Goal: Task Accomplishment & Management: Manage account settings

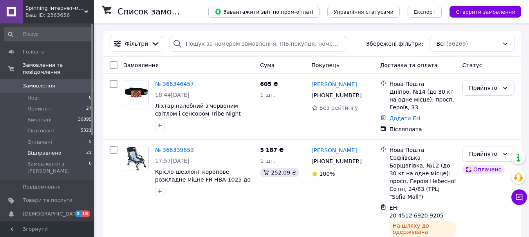
click at [54, 150] on span "Відправлено" at bounding box center [44, 153] width 34 height 7
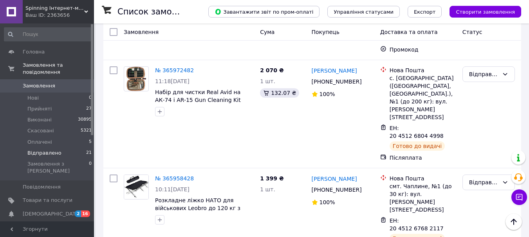
scroll to position [861, 0]
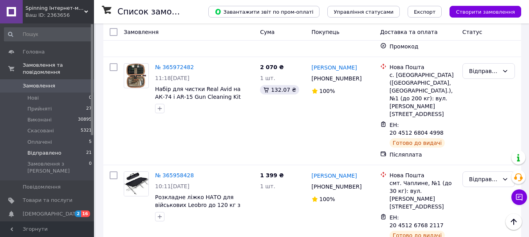
click at [480, 147] on li "Виконано" at bounding box center [488, 147] width 52 height 14
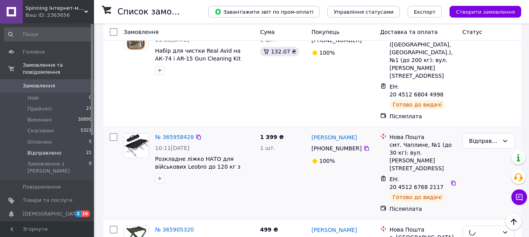
scroll to position [978, 0]
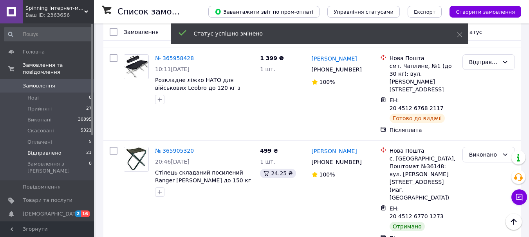
click at [476, 114] on li "Виконано" at bounding box center [488, 115] width 52 height 14
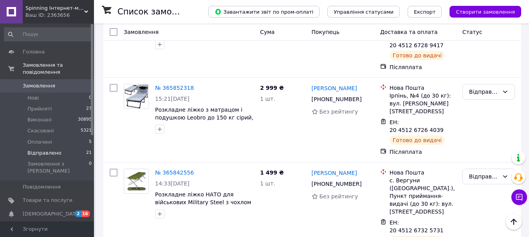
scroll to position [1369, 0]
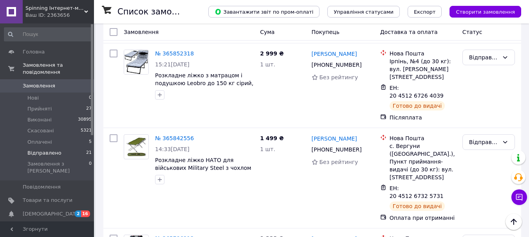
click at [477, 115] on li "Виконано" at bounding box center [488, 117] width 52 height 14
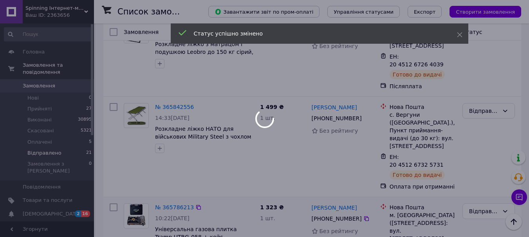
scroll to position [1487, 0]
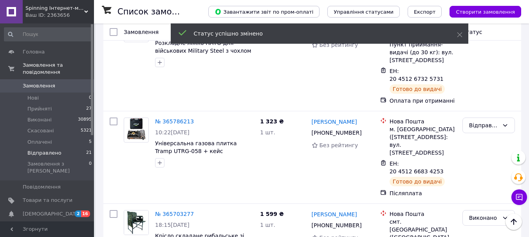
click at [475, 162] on li "Виконано" at bounding box center [488, 161] width 52 height 14
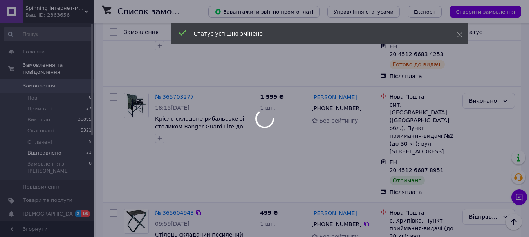
scroll to position [1613, 0]
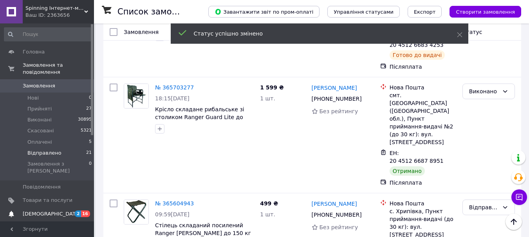
click at [65, 211] on span "[DEMOGRAPHIC_DATA]" at bounding box center [48, 214] width 50 height 7
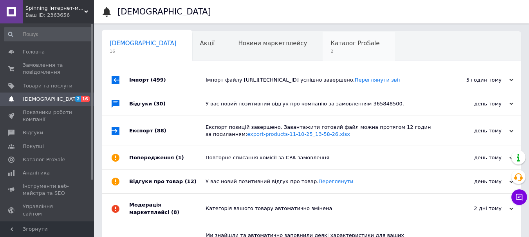
click at [330, 47] on span "Каталог ProSale" at bounding box center [354, 43] width 49 height 7
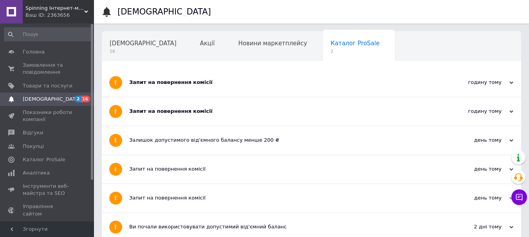
click at [165, 100] on div "Запит на повернення комісії" at bounding box center [282, 111] width 306 height 29
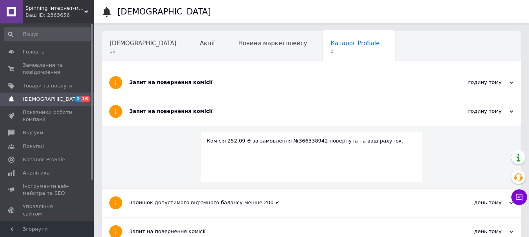
click at [169, 85] on div "Запит на повернення комісії" at bounding box center [282, 82] width 306 height 7
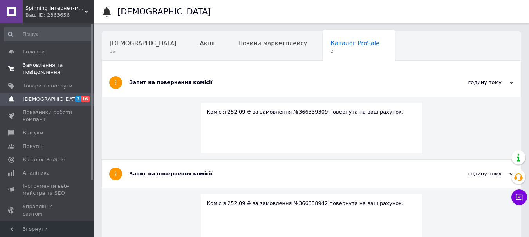
click at [81, 67] on span "0 0" at bounding box center [83, 69] width 22 height 14
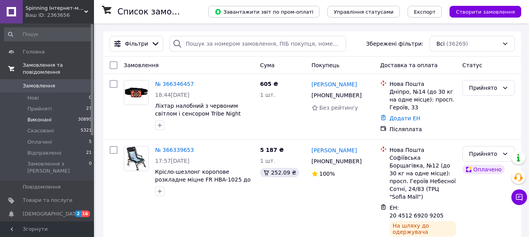
click at [55, 115] on li "Виконані 30895" at bounding box center [48, 120] width 96 height 11
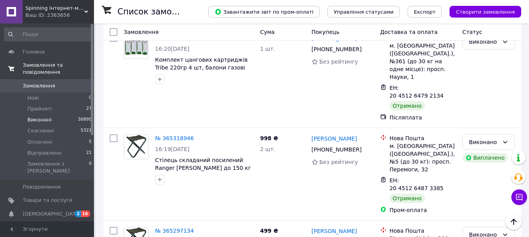
scroll to position [7757, 0]
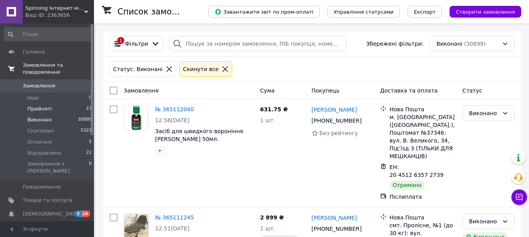
click at [48, 106] on span "Прийняті" at bounding box center [39, 109] width 24 height 7
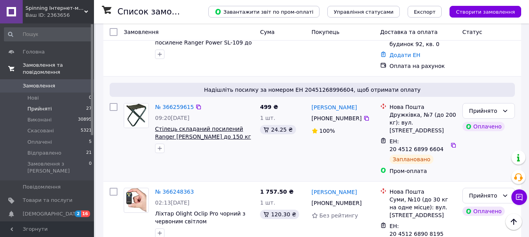
scroll to position [626, 0]
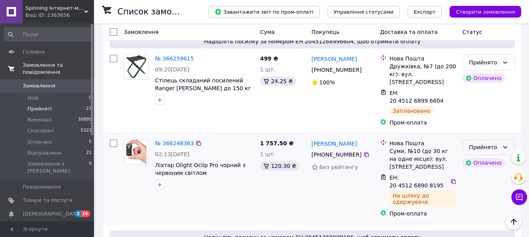
click at [506, 140] on div "Прийнято" at bounding box center [488, 148] width 52 height 16
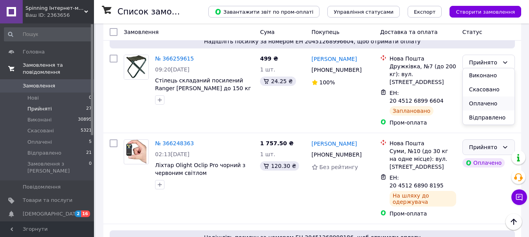
click at [481, 105] on li "Оплачено" at bounding box center [488, 104] width 52 height 14
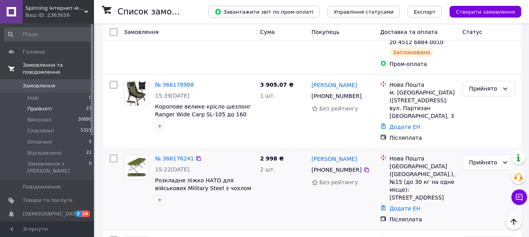
scroll to position [1408, 0]
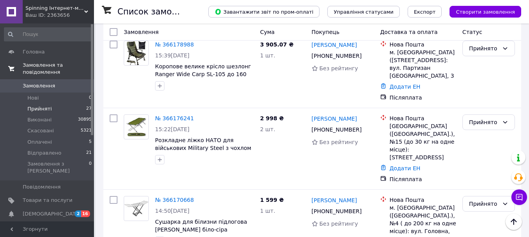
click at [477, 106] on li "Виконано" at bounding box center [488, 104] width 52 height 14
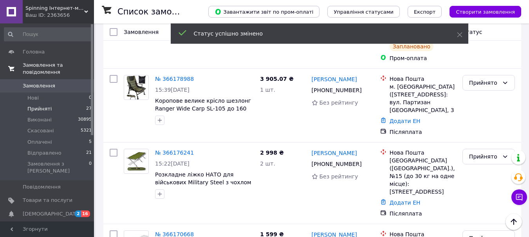
scroll to position [1344, 0]
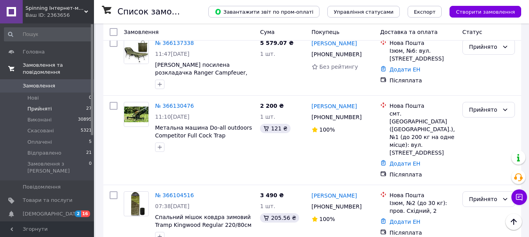
scroll to position [2014, 0]
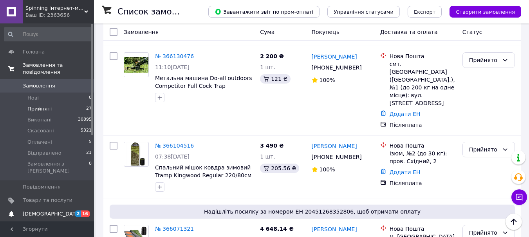
click at [61, 211] on span "[DEMOGRAPHIC_DATA]" at bounding box center [48, 214] width 50 height 7
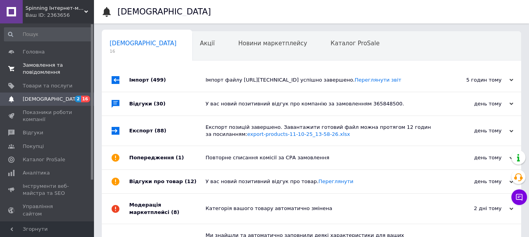
click at [40, 65] on span "Замовлення та повідомлення" at bounding box center [48, 69] width 50 height 14
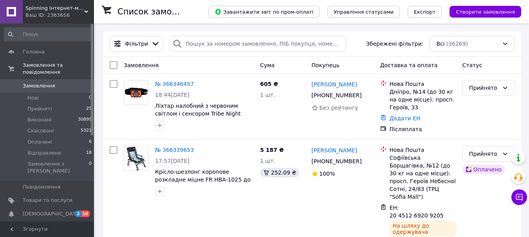
scroll to position [78, 0]
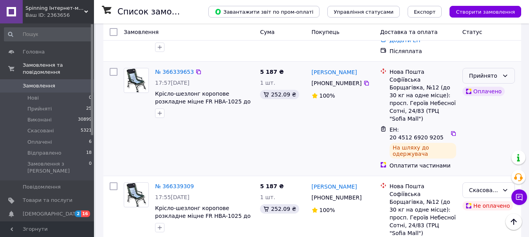
click at [499, 80] on div "Прийнято" at bounding box center [488, 76] width 52 height 16
click at [480, 123] on li "Оплачено" at bounding box center [488, 121] width 52 height 14
click at [51, 150] on span "Відправлено" at bounding box center [44, 153] width 34 height 7
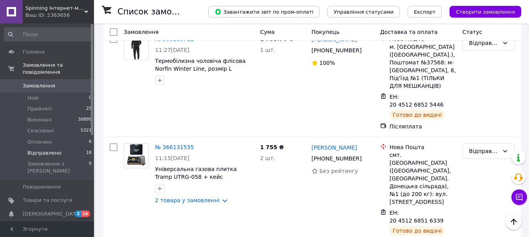
scroll to position [352, 0]
click at [180, 150] on div "№ 366131535 11:15[DATE] Універсальна газова плитка Tramp UTRG-058 + кейс 2 това…" at bounding box center [204, 173] width 105 height 67
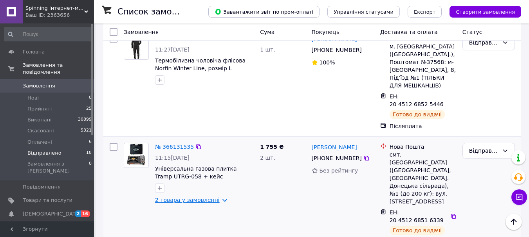
click at [181, 197] on link "2 товара у замовленні" at bounding box center [187, 200] width 65 height 6
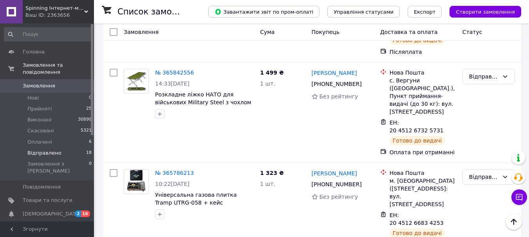
scroll to position [1409, 0]
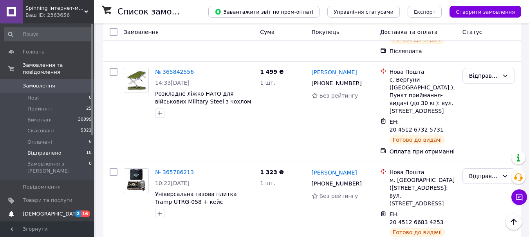
click at [61, 211] on span "[DEMOGRAPHIC_DATA]" at bounding box center [48, 214] width 50 height 7
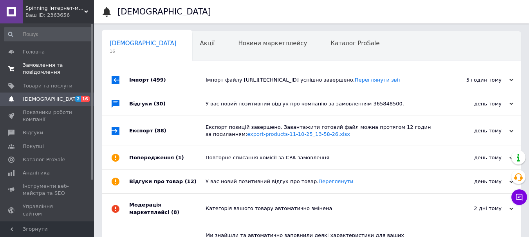
click at [58, 67] on span "Замовлення та повідомлення" at bounding box center [48, 69] width 50 height 14
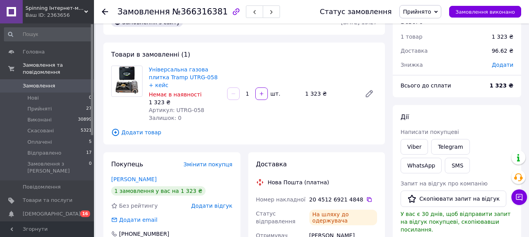
scroll to position [39, 0]
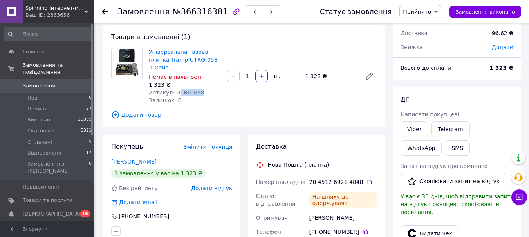
drag, startPoint x: 175, startPoint y: 83, endPoint x: 205, endPoint y: 83, distance: 29.7
click at [205, 89] on div "Артикул: UTRG-058" at bounding box center [185, 93] width 72 height 8
copy span "TRG-058"
click at [199, 89] on div "Артикул: UTRG-058" at bounding box center [185, 93] width 72 height 8
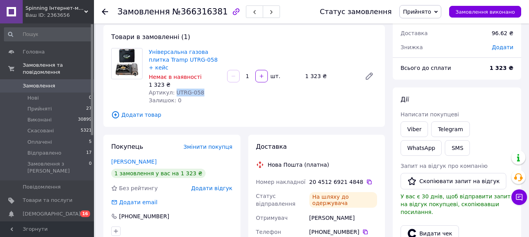
drag, startPoint x: 176, startPoint y: 83, endPoint x: 200, endPoint y: 83, distance: 23.9
click at [200, 89] on div "Артикул: UTRG-058" at bounding box center [185, 93] width 72 height 8
copy span "UTRG-058"
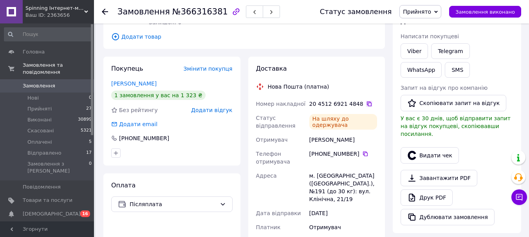
click at [367, 102] on icon at bounding box center [369, 104] width 5 height 5
click at [423, 12] on span "Прийнято" at bounding box center [417, 12] width 28 height 6
click at [426, 62] on li "Відправлено" at bounding box center [420, 63] width 42 height 12
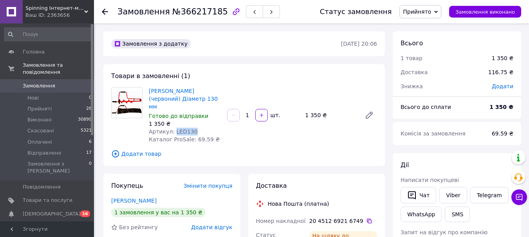
drag, startPoint x: 173, startPoint y: 124, endPoint x: 191, endPoint y: 124, distance: 18.4
click at [191, 128] on div "Артикул: LED130" at bounding box center [185, 132] width 72 height 8
copy span "LED130"
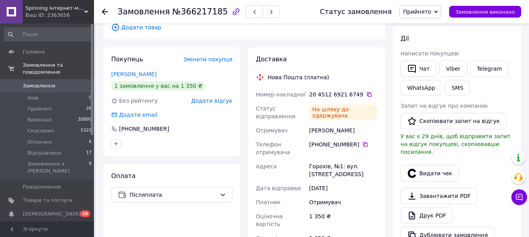
scroll to position [156, 0]
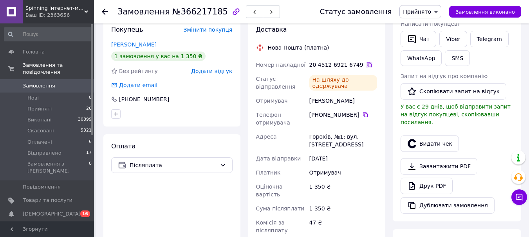
click at [367, 63] on icon at bounding box center [369, 65] width 5 height 5
click at [438, 11] on span "Прийнято" at bounding box center [420, 11] width 42 height 13
click at [426, 62] on li "Відправлено" at bounding box center [420, 63] width 42 height 12
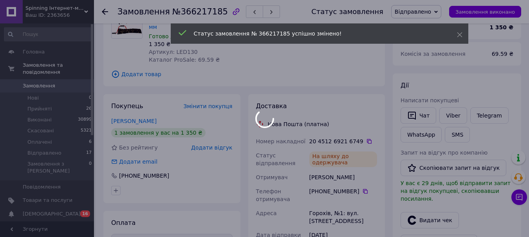
scroll to position [0, 0]
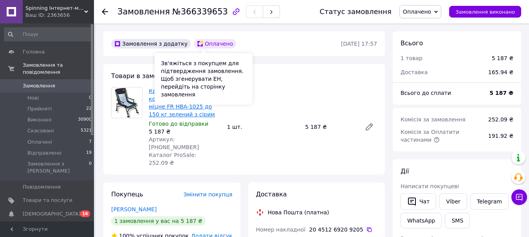
click at [182, 103] on link "Крісло-шезлонг коропове розкладне міцне FR HBA-1025 до 150 кг зелений з сірим" at bounding box center [182, 103] width 66 height 30
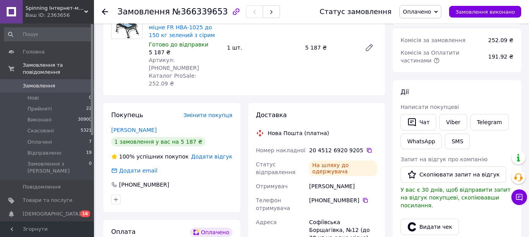
scroll to position [117, 0]
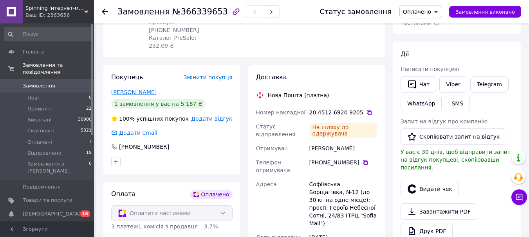
click at [156, 89] on link "Листратенко Вячеслав" at bounding box center [133, 92] width 45 height 6
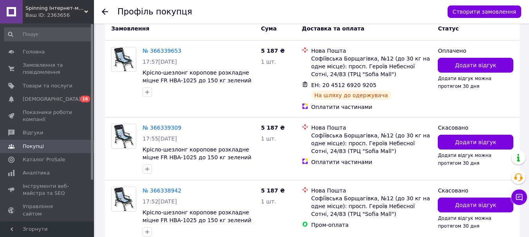
scroll to position [169, 0]
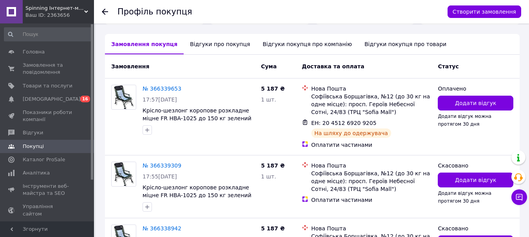
click at [203, 48] on div "Відгуки про покупця" at bounding box center [219, 44] width 72 height 20
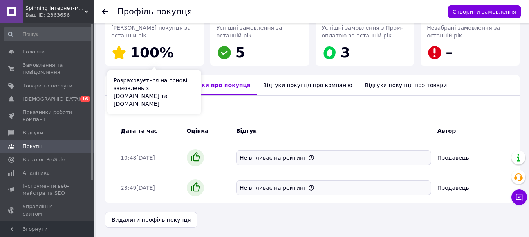
scroll to position [128, 0]
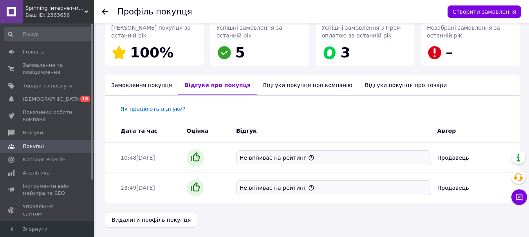
click at [141, 88] on div "Замовлення покупця" at bounding box center [141, 85] width 73 height 20
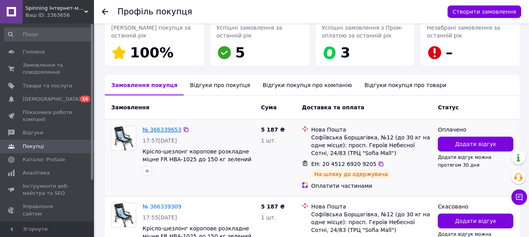
click at [158, 129] on link "№ 366339653" at bounding box center [161, 130] width 39 height 6
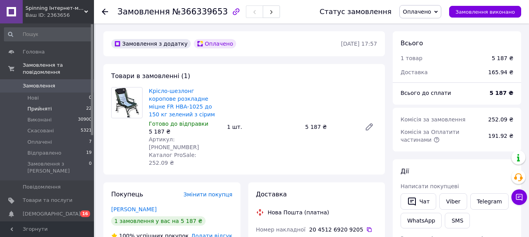
click at [49, 104] on li "Прийняті 22" at bounding box center [48, 109] width 96 height 11
